Goal: Task Accomplishment & Management: Manage account settings

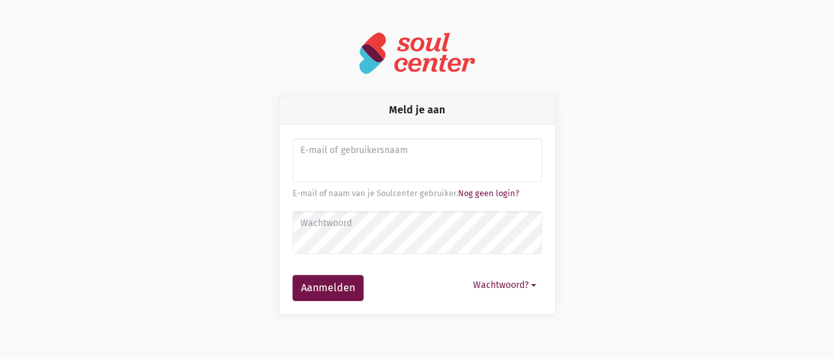
click at [321, 173] on input "Aanmelden" at bounding box center [416, 160] width 249 height 44
type input "[PERSON_NAME][EMAIL_ADDRESS][DOMAIN_NAME]"
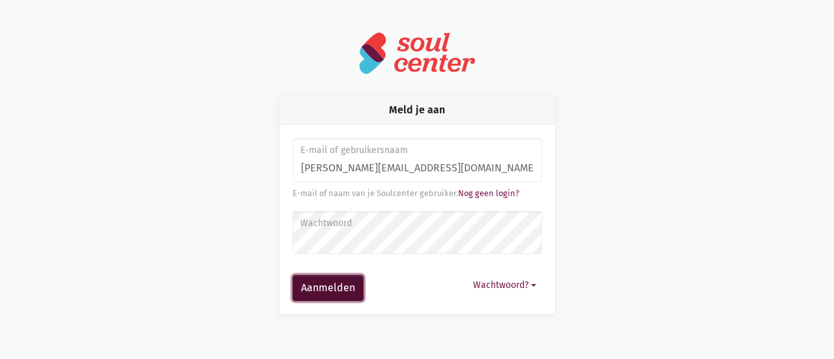
click at [328, 281] on button "Aanmelden" at bounding box center [327, 288] width 71 height 26
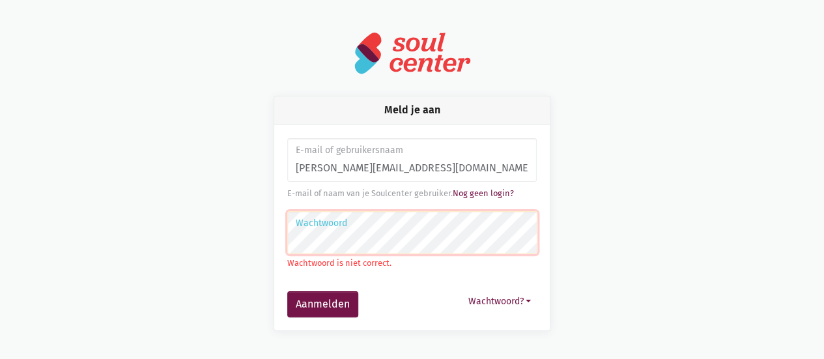
click at [287, 291] on button "Aanmelden" at bounding box center [322, 304] width 71 height 26
click at [488, 190] on link "Nog geen login?" at bounding box center [483, 193] width 61 height 10
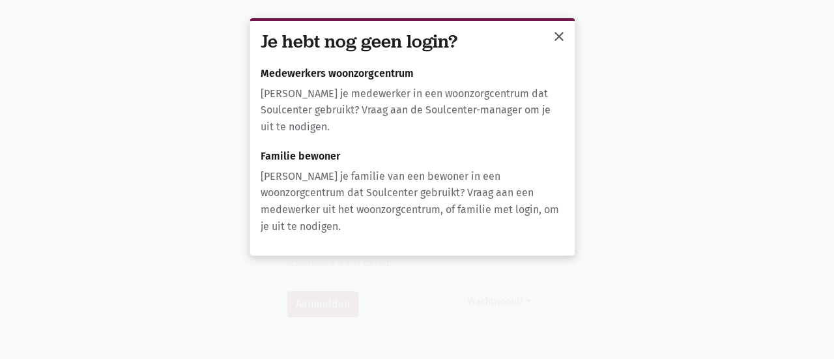
click at [557, 35] on span "close" at bounding box center [559, 37] width 16 height 16
